Goal: Book appointment/travel/reservation

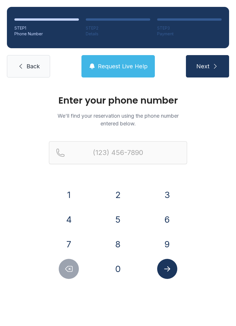
click at [120, 223] on button "5" at bounding box center [118, 220] width 20 height 20
click at [75, 191] on button "1" at bounding box center [69, 195] width 20 height 20
click at [70, 233] on div "1 2 3 4 5 6 7 8 9 0" at bounding box center [118, 232] width 138 height 94
click at [70, 215] on button "4" at bounding box center [69, 220] width 20 height 20
click at [69, 216] on button "4" at bounding box center [69, 220] width 20 height 20
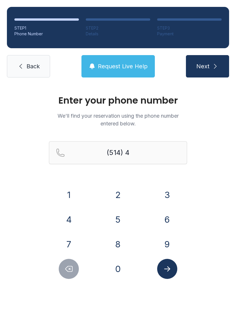
click at [68, 272] on icon "Delete number" at bounding box center [68, 269] width 9 height 9
click at [67, 272] on icon "Delete number" at bounding box center [68, 269] width 9 height 9
click at [73, 267] on icon "Delete number" at bounding box center [68, 269] width 9 height 9
click at [70, 196] on button "1" at bounding box center [69, 195] width 20 height 20
click at [73, 237] on button "7" at bounding box center [69, 244] width 20 height 20
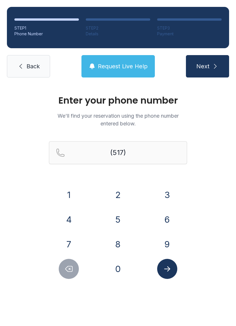
click at [71, 220] on button "4" at bounding box center [69, 220] width 20 height 20
click at [120, 199] on button "2" at bounding box center [118, 195] width 20 height 20
click at [67, 213] on button "4" at bounding box center [69, 220] width 20 height 20
click at [67, 214] on button "4" at bounding box center [69, 220] width 20 height 20
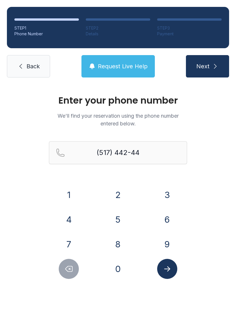
click at [119, 274] on button "0" at bounding box center [118, 269] width 20 height 20
click at [68, 202] on button "1" at bounding box center [69, 195] width 20 height 20
type input "[PHONE_NUMBER]"
click at [32, 68] on span "Back" at bounding box center [32, 66] width 13 height 8
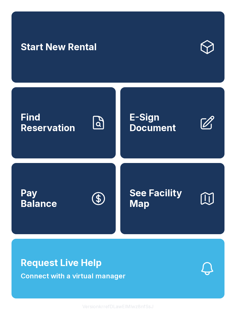
click at [33, 72] on link "Start New Rental" at bounding box center [117, 46] width 213 height 71
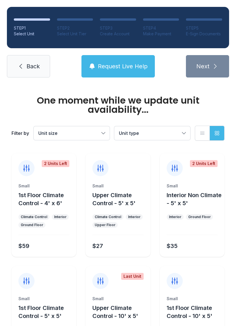
click at [35, 59] on link "Back" at bounding box center [28, 66] width 43 height 22
